Goal: Task Accomplishment & Management: Use online tool/utility

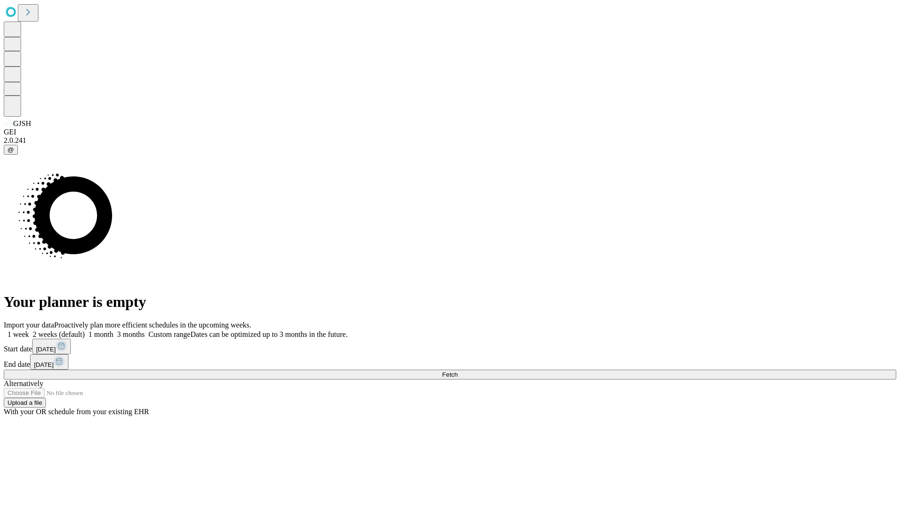
click at [457, 371] on span "Fetch" at bounding box center [449, 374] width 15 height 7
